Goal: Task Accomplishment & Management: Complete application form

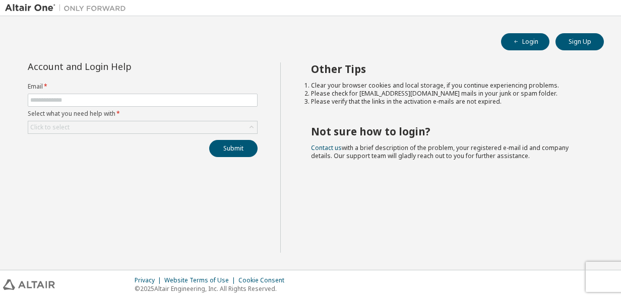
click at [124, 93] on form "Email * Select what you need help with * Click to select" at bounding box center [143, 108] width 230 height 51
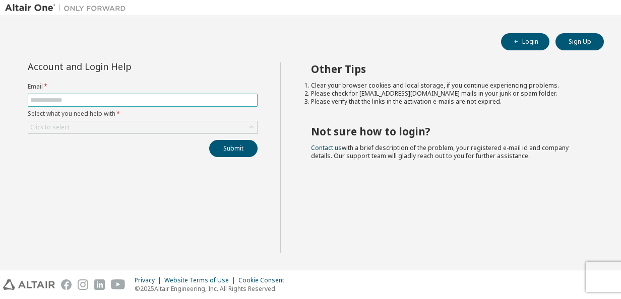
click at [124, 100] on input "text" at bounding box center [142, 100] width 225 height 8
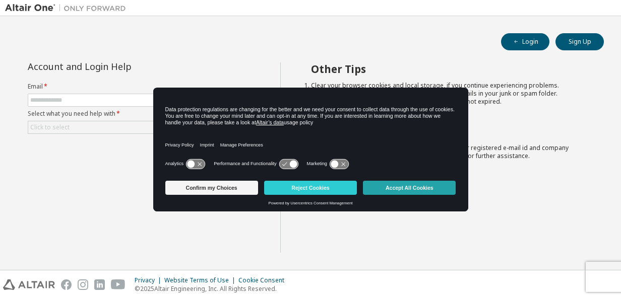
click at [378, 187] on button "Accept All Cookies" at bounding box center [409, 188] width 93 height 14
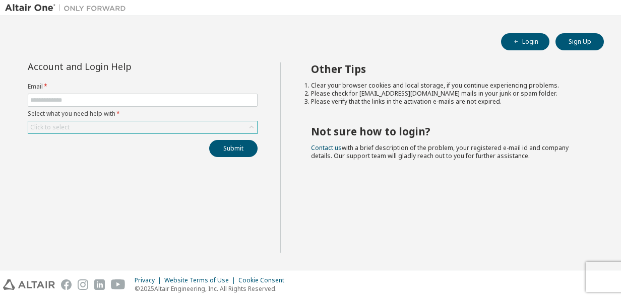
click at [199, 126] on div "Click to select" at bounding box center [142, 127] width 229 height 12
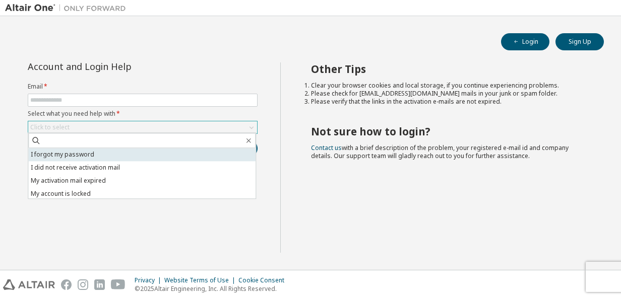
click at [181, 151] on li "I forgot my password" at bounding box center [141, 154] width 227 height 13
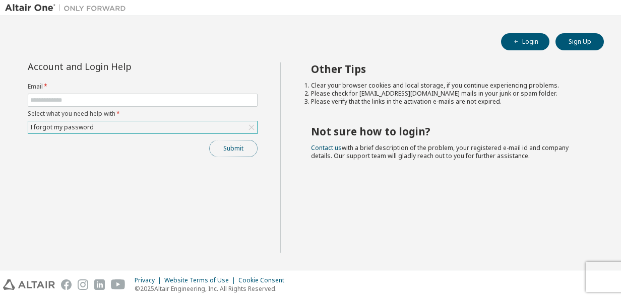
click at [242, 145] on button "Submit" at bounding box center [233, 148] width 48 height 17
click at [202, 107] on form "Email * Select what you need help with * I forgot my password" at bounding box center [143, 108] width 230 height 51
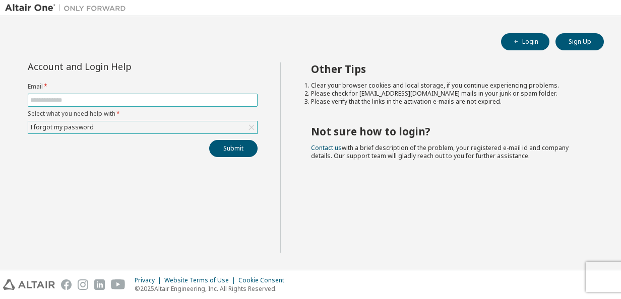
click at [155, 105] on span at bounding box center [143, 100] width 230 height 13
click at [155, 101] on input "text" at bounding box center [142, 100] width 225 height 8
type input "**********"
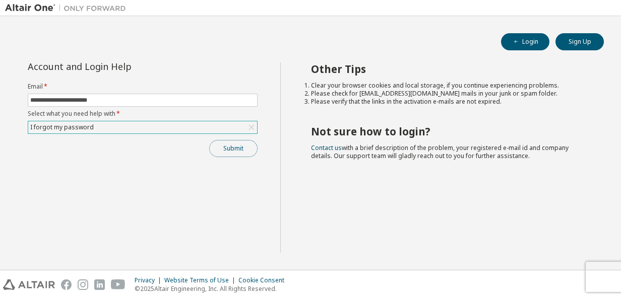
click at [228, 151] on button "Submit" at bounding box center [233, 148] width 48 height 17
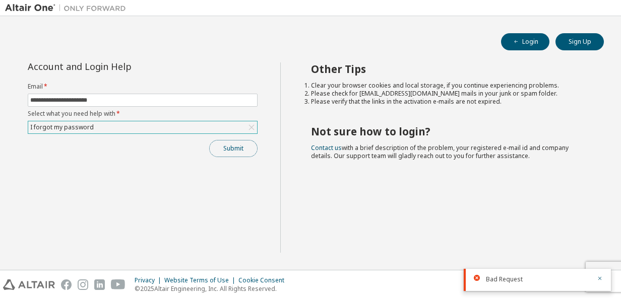
click at [240, 146] on button "Submit" at bounding box center [233, 148] width 48 height 17
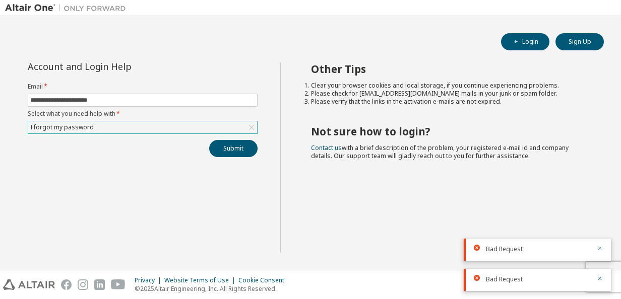
click at [600, 249] on icon "button" at bounding box center [600, 249] width 4 height 4
click at [600, 277] on icon "button" at bounding box center [599, 279] width 6 height 6
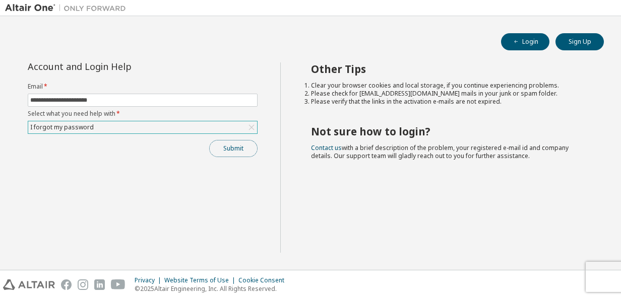
click at [235, 147] on button "Submit" at bounding box center [233, 148] width 48 height 17
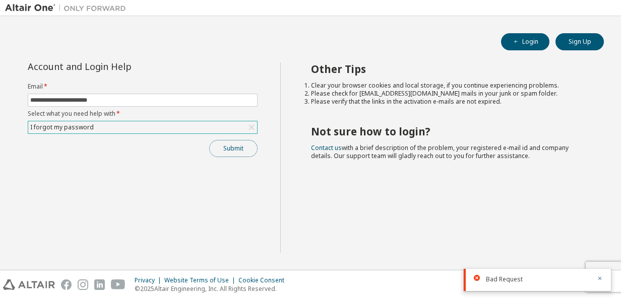
click at [231, 146] on button "Submit" at bounding box center [233, 148] width 48 height 17
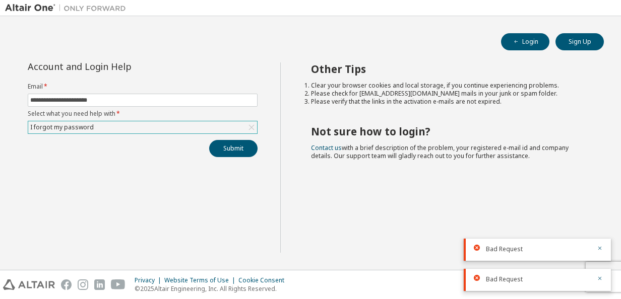
click at [219, 127] on div "I forgot my password" at bounding box center [142, 127] width 229 height 12
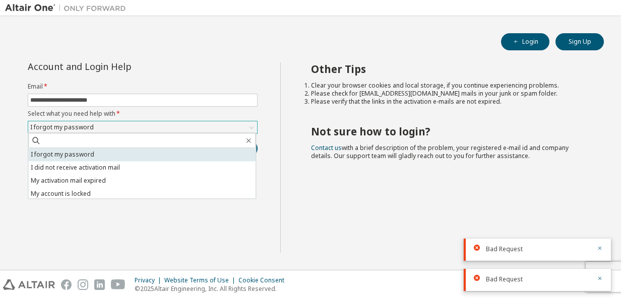
click at [148, 153] on li "I forgot my password" at bounding box center [141, 154] width 227 height 13
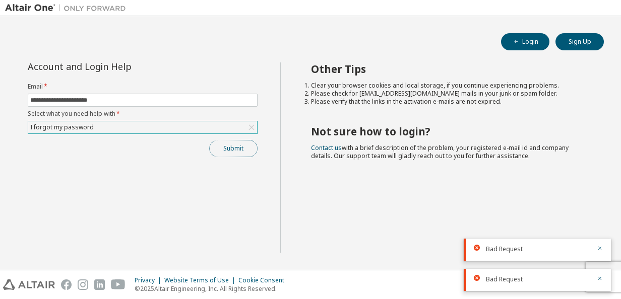
click at [216, 154] on button "Submit" at bounding box center [233, 148] width 48 height 17
click at [245, 150] on button "Submit" at bounding box center [233, 148] width 48 height 17
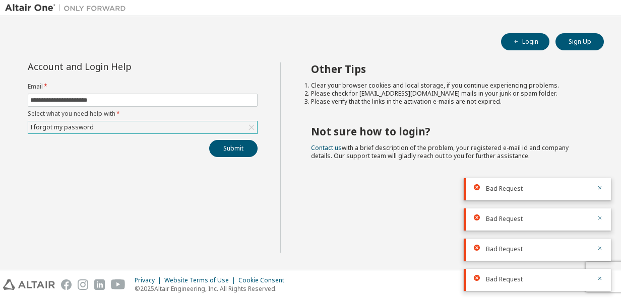
click at [603, 278] on div "Bad Request" at bounding box center [536, 280] width 147 height 22
